Goal: Navigation & Orientation: Find specific page/section

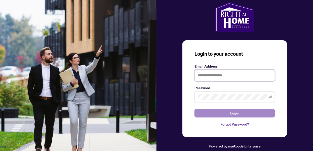
type input "**********"
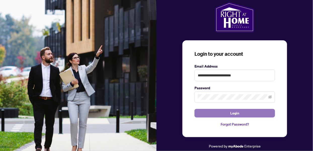
click at [228, 111] on button "Login" at bounding box center [235, 113] width 81 height 9
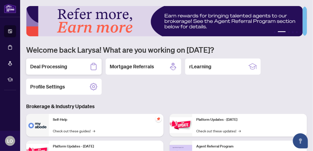
click at [84, 66] on div "Deal Processing" at bounding box center [64, 66] width 76 height 16
